Goal: Task Accomplishment & Management: Use online tool/utility

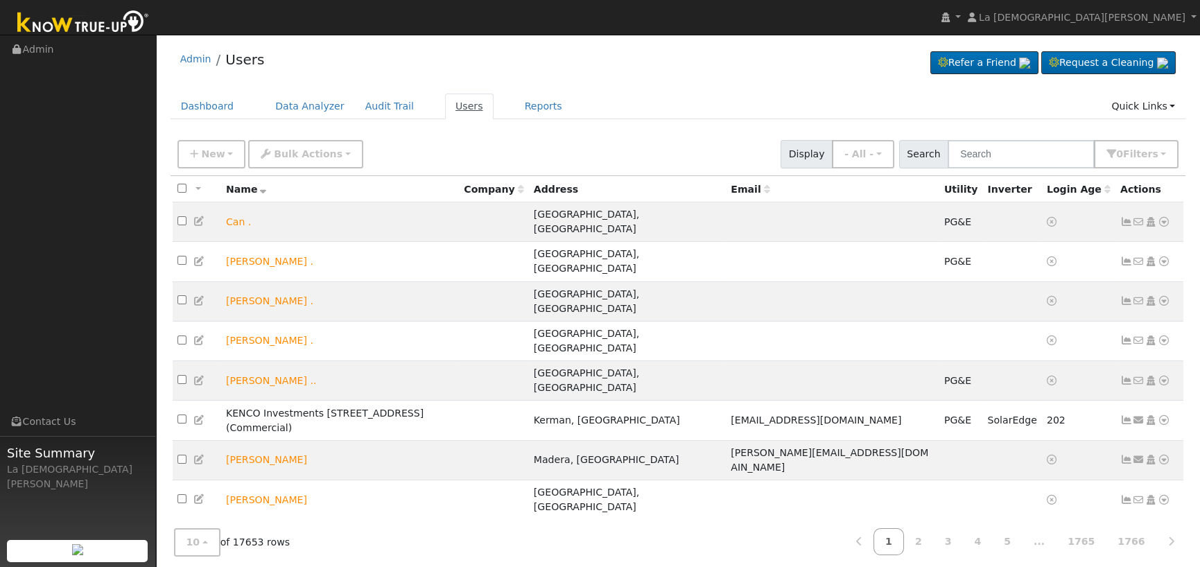
click at [452, 103] on link "Users" at bounding box center [469, 107] width 49 height 26
paste input "John Hicks"
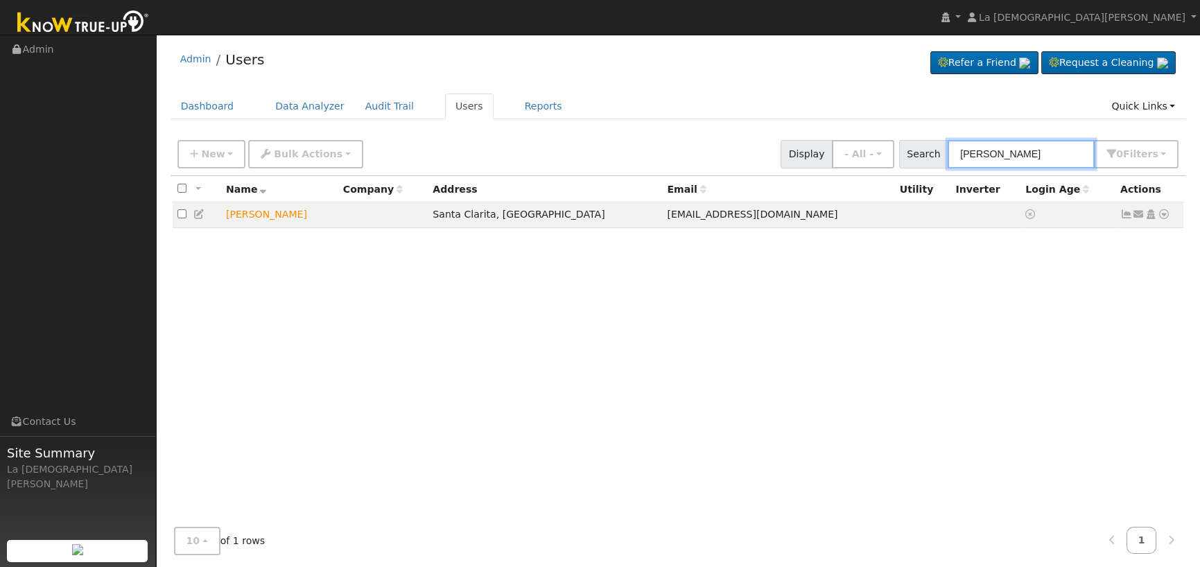
click at [1034, 152] on input "John Hicks" at bounding box center [1021, 154] width 147 height 28
type input "John Hicks"
click at [1136, 216] on icon at bounding box center [1139, 214] width 12 height 10
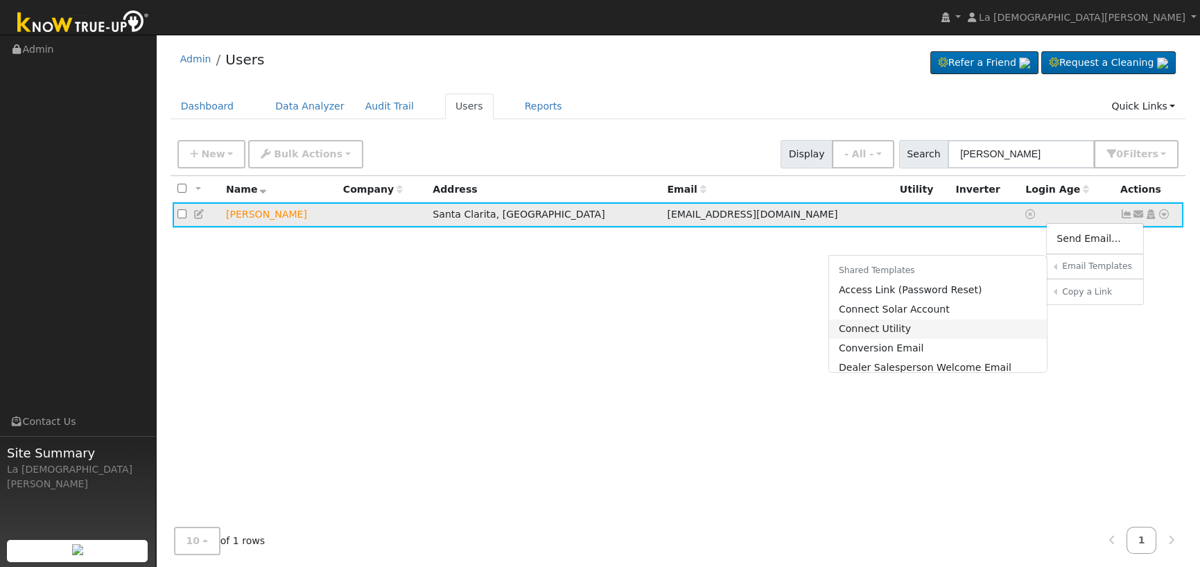
click at [897, 331] on link "Connect Utility" at bounding box center [938, 329] width 218 height 19
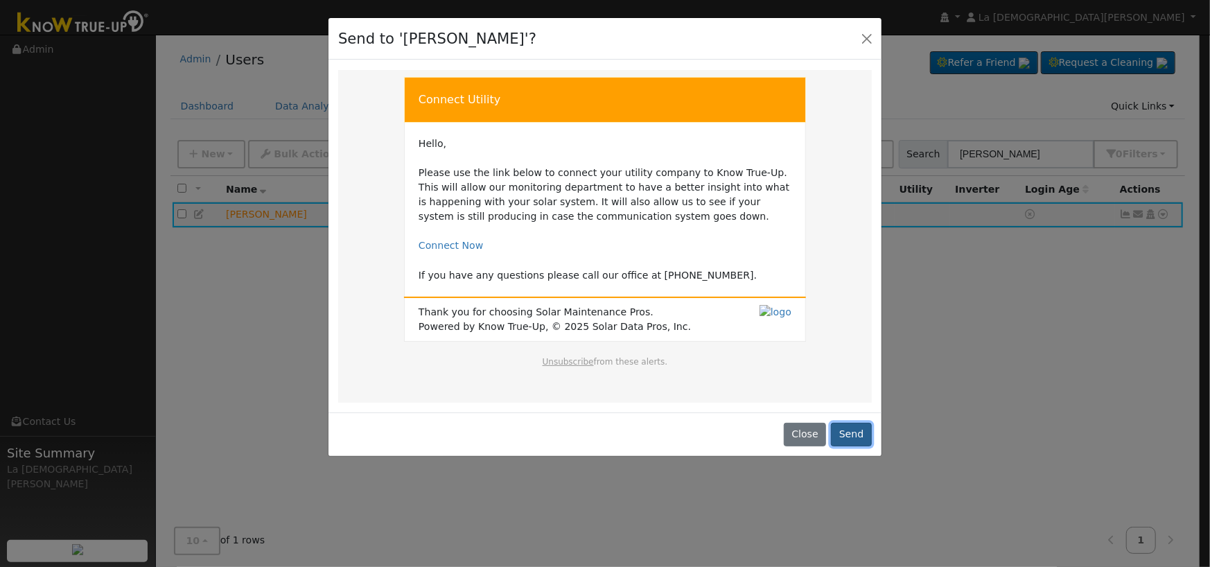
click at [846, 433] on button "Send" at bounding box center [851, 435] width 41 height 24
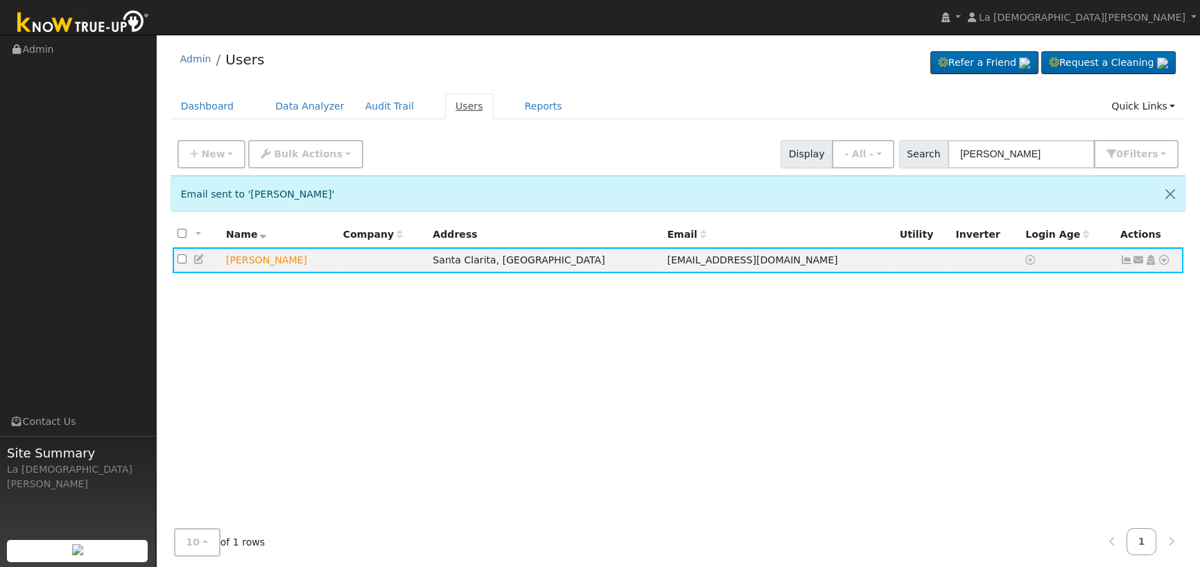
click at [445, 105] on link "Users" at bounding box center [469, 107] width 49 height 26
